Goal: Task Accomplishment & Management: Complete application form

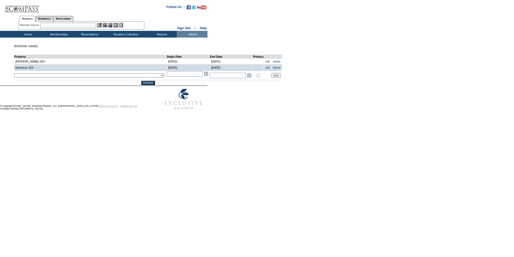
click at [66, 77] on select "__December 7, 2022 – [DATE] - __Holy Land 01 - __Holy Land 02 - __Holy Land 03 …" at bounding box center [89, 75] width 151 height 4
select select "9160"
click at [14, 74] on select "__December 7, 2022 – [DATE] - __Holy Land 01 - __Holy Land 02 - __Holy Land 03 …" at bounding box center [89, 75] width 151 height 4
click at [167, 76] on input "text" at bounding box center [185, 74] width 36 height 6
type input "[DATE]"
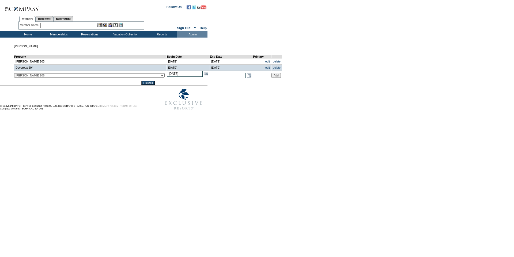
type input "2021-01-03"
click at [210, 74] on input "text" at bounding box center [228, 76] width 36 height 6
type input "[DATE]"
type input "2050-01-02"
click at [272, 76] on input "Add" at bounding box center [276, 75] width 9 height 5
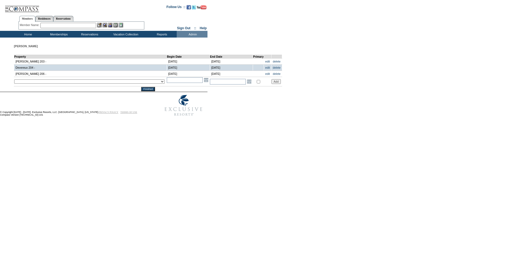
click at [102, 84] on select "__December 7, 2022 – [DATE] - __Holy Land 01 - __Holy Land 02 - __Holy Land 03 …" at bounding box center [89, 81] width 151 height 4
select select "9161"
click at [14, 80] on select "__December 7, 2022 – [DATE] - __Holy Land 01 - __Holy Land 02 - __Holy Land 03 …" at bounding box center [89, 81] width 151 height 4
click at [167, 78] on input "text" at bounding box center [185, 80] width 36 height 6
type input "[DATE]"
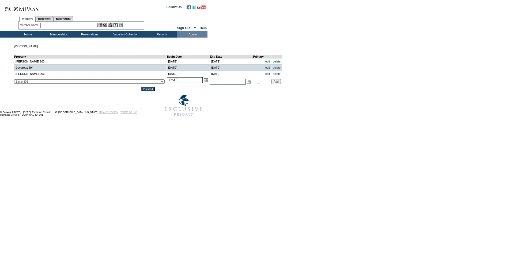
type input "2021-01-03"
click at [210, 81] on input "text" at bounding box center [228, 82] width 36 height 6
type input "[DATE]"
type input "2050-01-02"
click at [272, 84] on input "Add" at bounding box center [276, 81] width 9 height 5
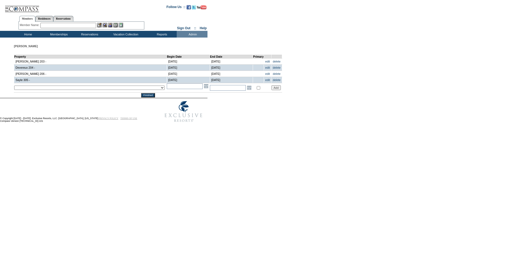
click at [141, 96] on input "Finished" at bounding box center [148, 95] width 14 height 4
